Goal: Information Seeking & Learning: Learn about a topic

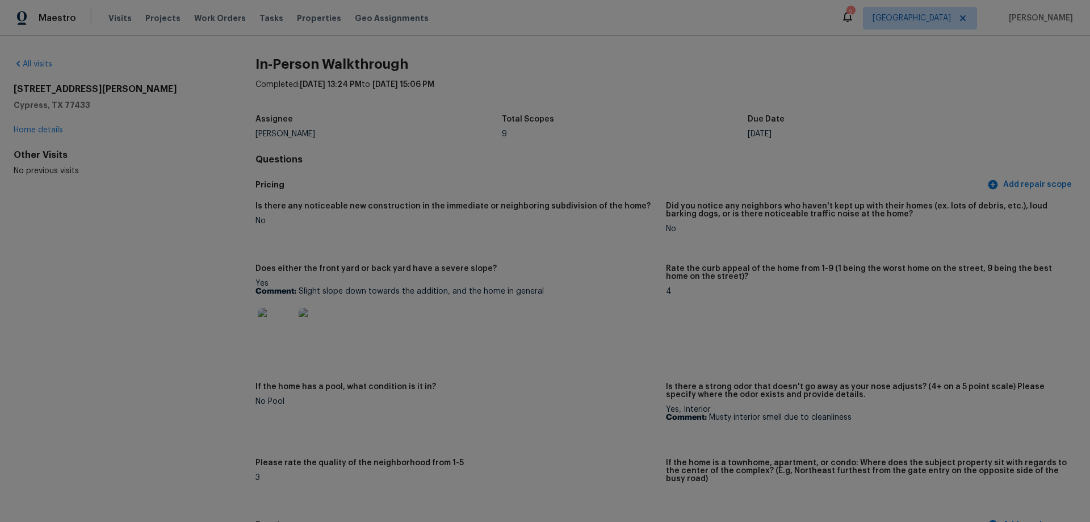
click at [278, 320] on img at bounding box center [276, 326] width 36 height 36
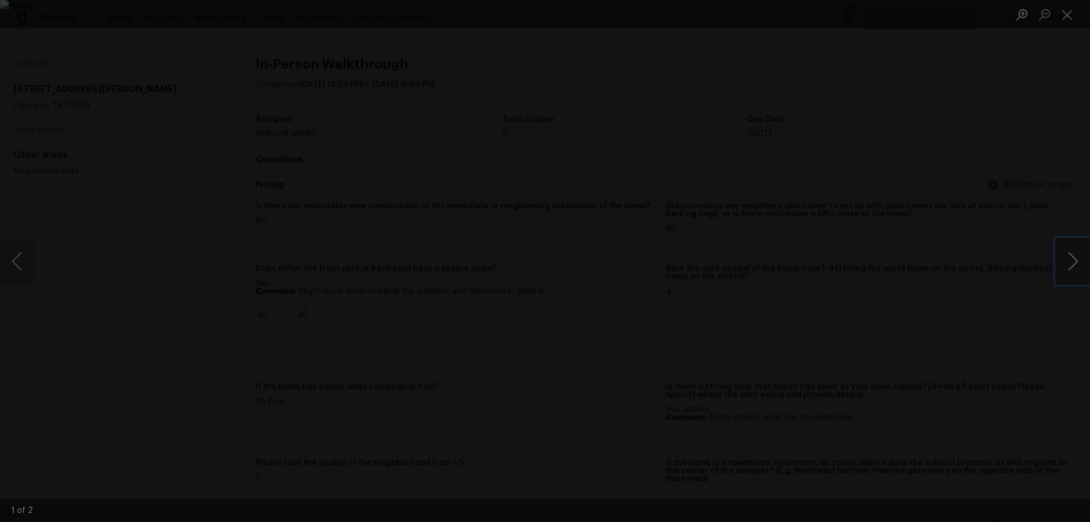
click at [1065, 265] on button "Next image" at bounding box center [1073, 260] width 34 height 45
click at [913, 301] on div "Lightbox" at bounding box center [545, 261] width 1090 height 522
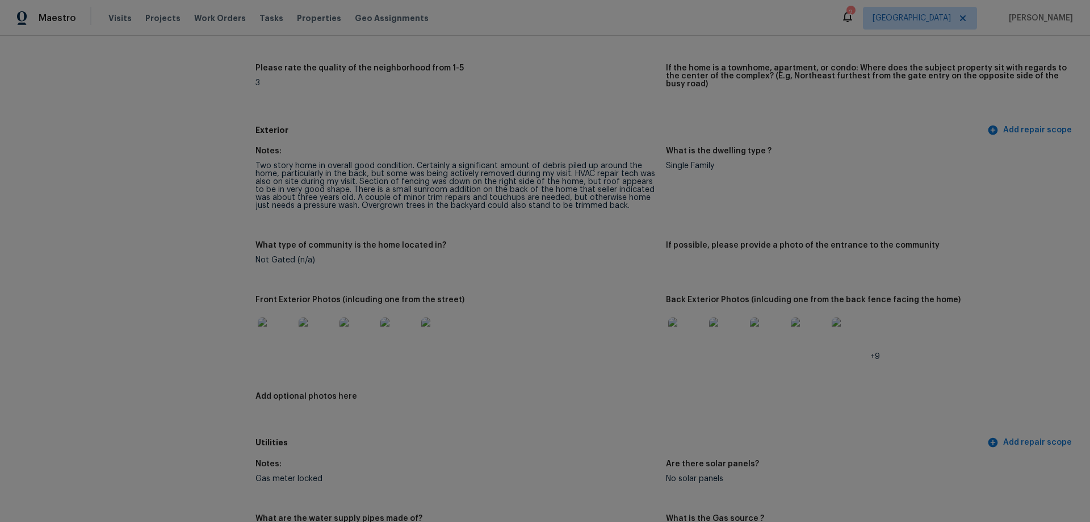
scroll to position [624, 0]
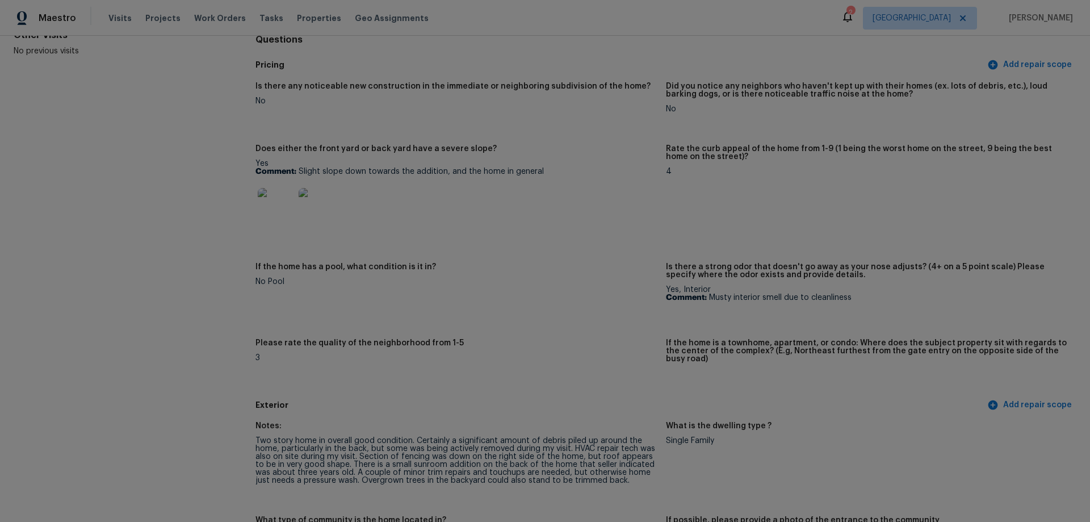
scroll to position [341, 0]
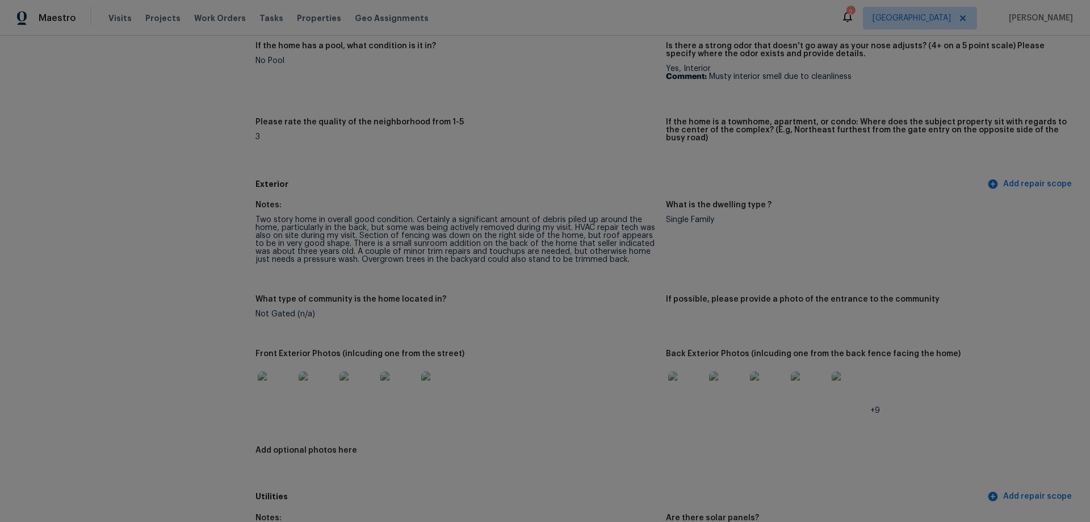
click at [404, 393] on img at bounding box center [398, 389] width 36 height 36
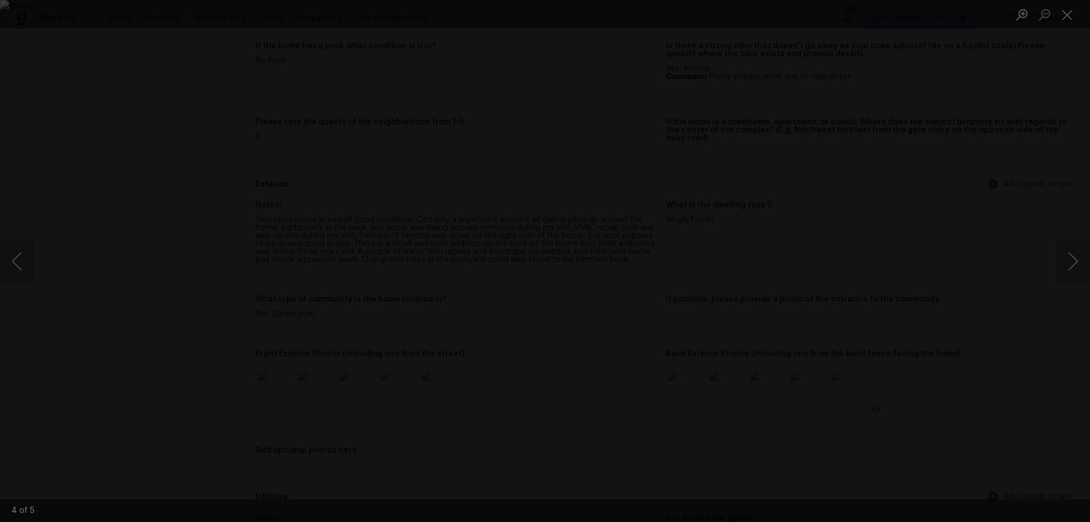
click at [872, 426] on div "Lightbox" at bounding box center [545, 261] width 1090 height 522
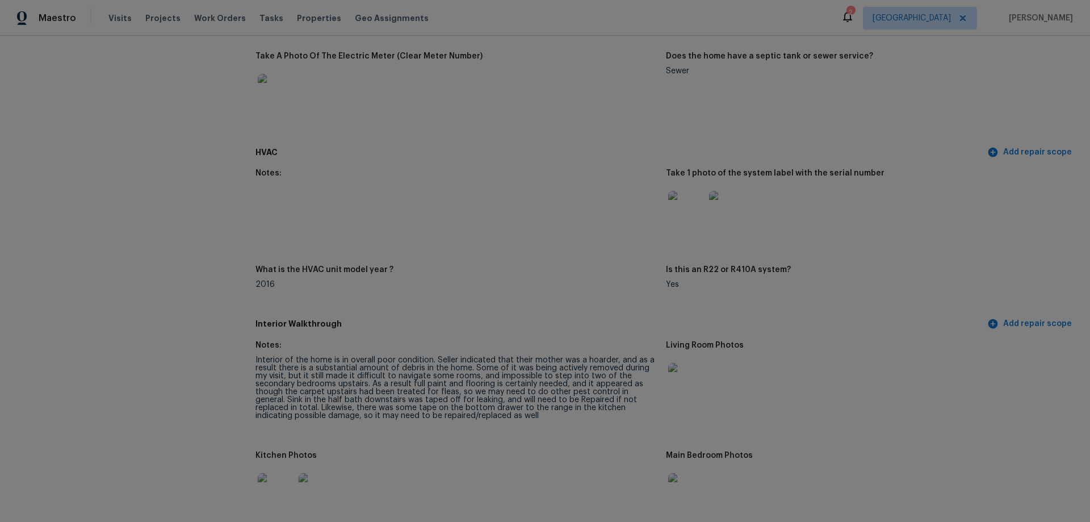
scroll to position [1192, 0]
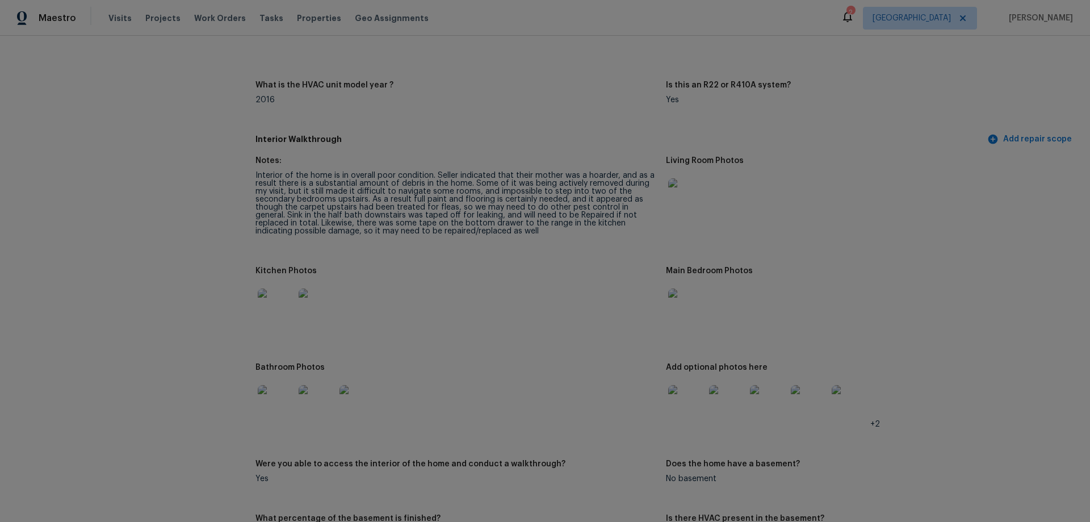
click at [722, 401] on img at bounding box center [727, 403] width 36 height 36
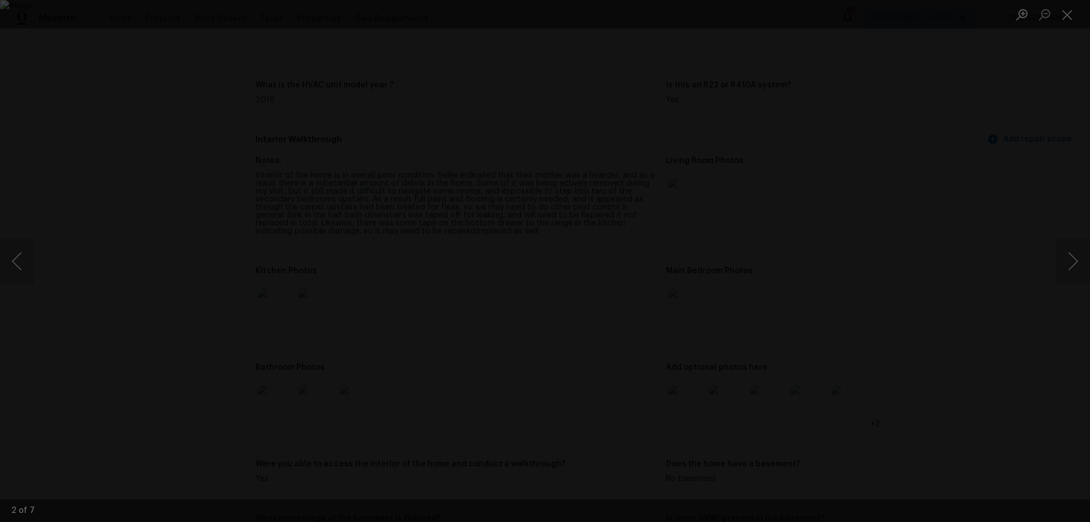
click at [919, 328] on div "Lightbox" at bounding box center [545, 261] width 1090 height 522
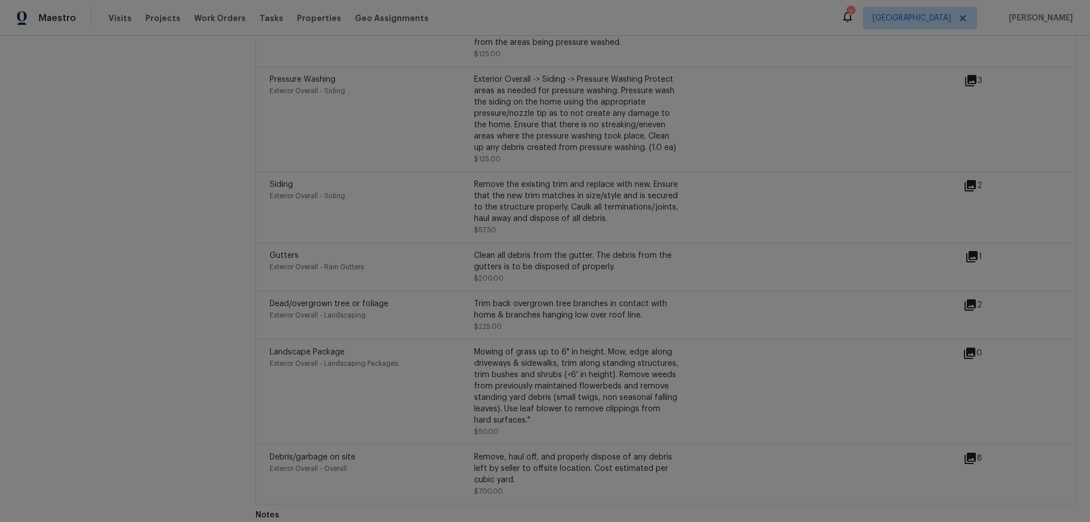
scroll to position [3000, 0]
